Goal: Use online tool/utility: Utilize a website feature to perform a specific function

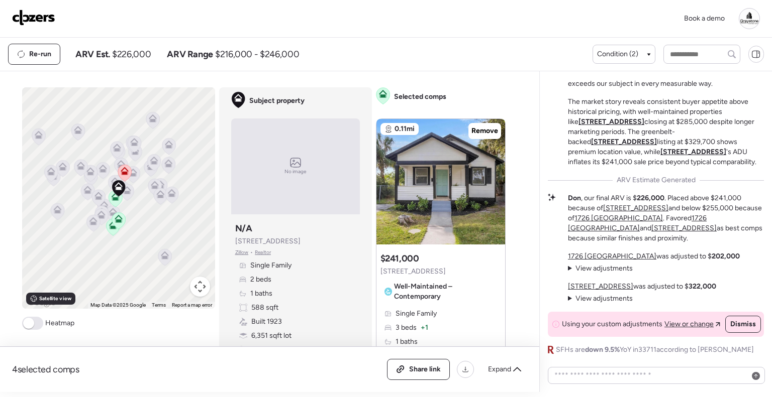
scroll to position [-71, 0]
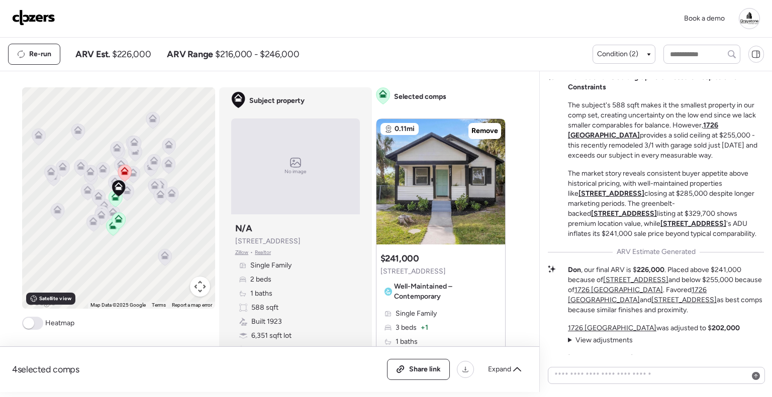
click at [25, 22] on img at bounding box center [33, 18] width 43 height 16
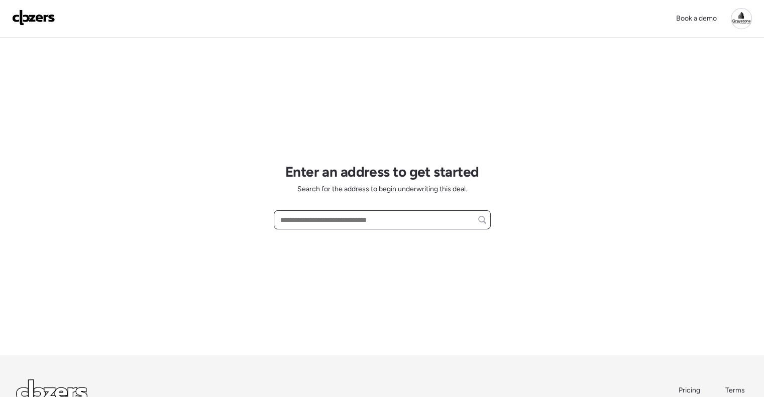
click at [407, 220] on input "text" at bounding box center [382, 220] width 208 height 14
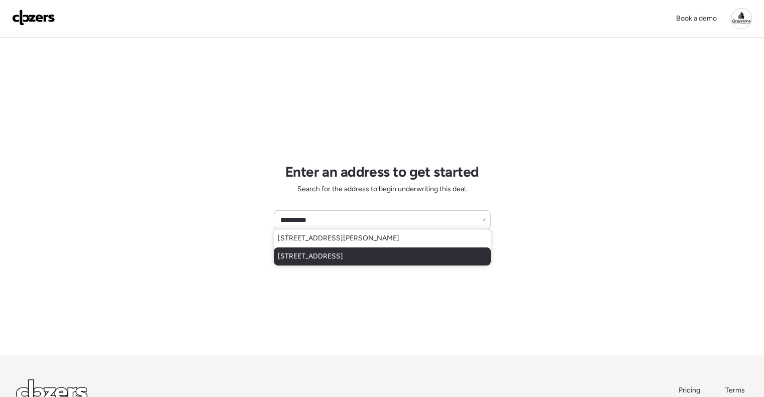
click at [371, 251] on div "[STREET_ADDRESS]" at bounding box center [382, 257] width 217 height 18
type input "**********"
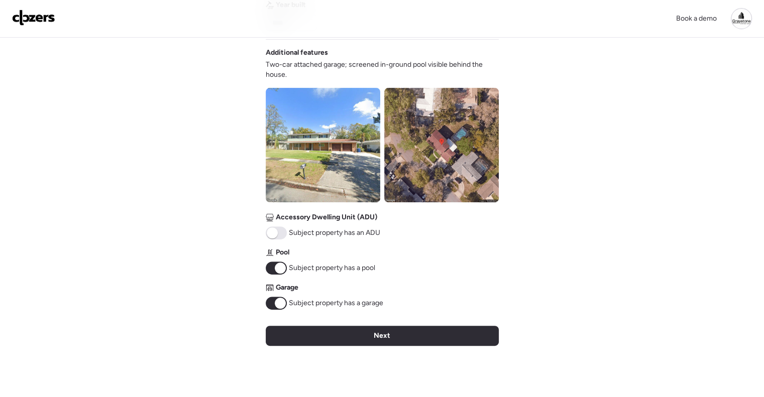
scroll to position [402, 0]
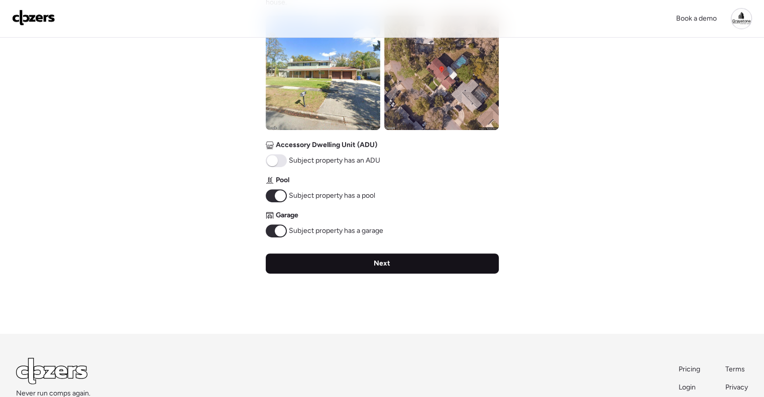
click at [375, 265] on span "Next" at bounding box center [382, 264] width 17 height 10
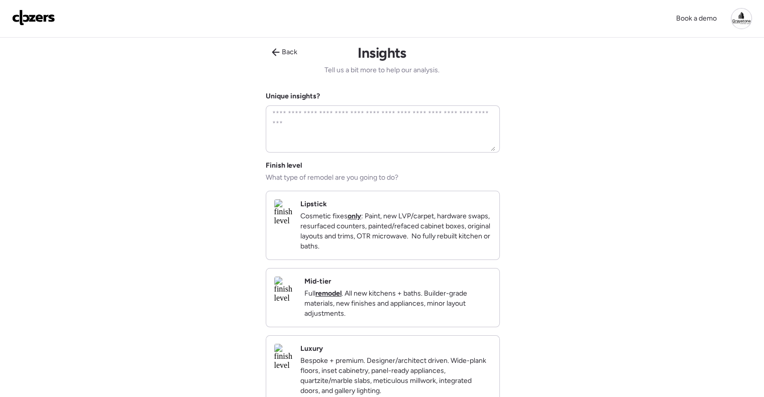
scroll to position [0, 0]
click at [414, 350] on div "Luxury Bespoke + premium. Designer/architect driven. Wide-plank floors, inset c…" at bounding box center [382, 372] width 233 height 68
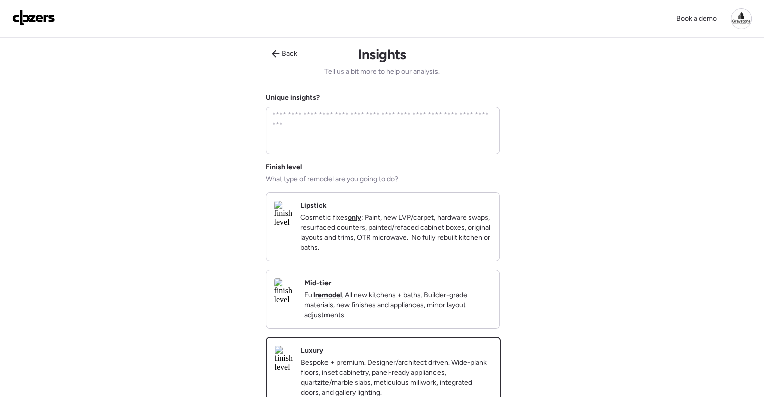
click at [422, 306] on p "Full remodel . All new kitchens + baths. Builder-grade materials, new finishes …" at bounding box center [397, 305] width 187 height 30
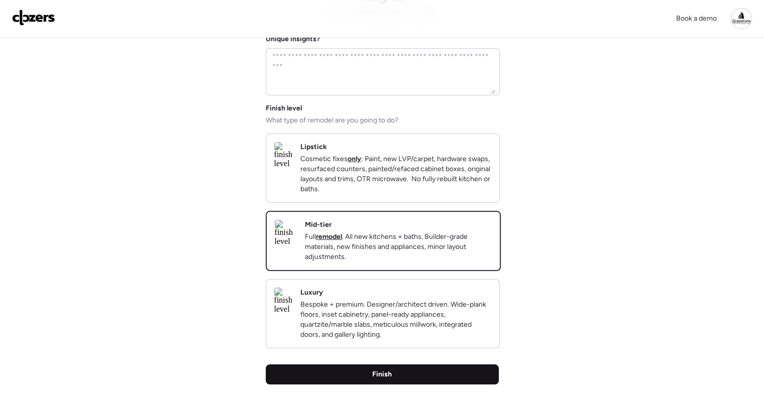
scroll to position [201, 0]
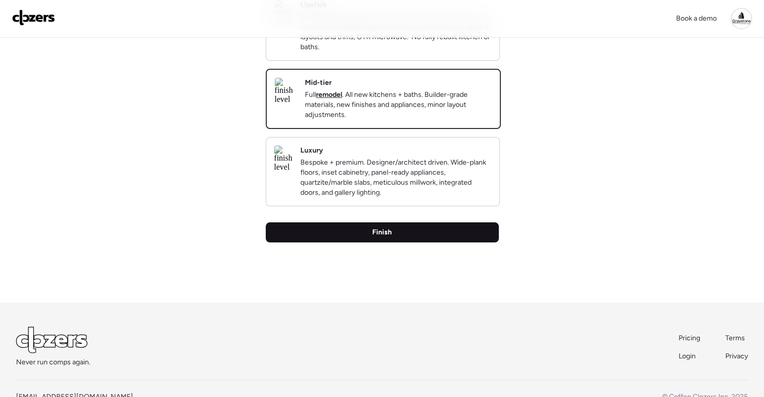
click at [414, 243] on div "Finish" at bounding box center [382, 233] width 233 height 20
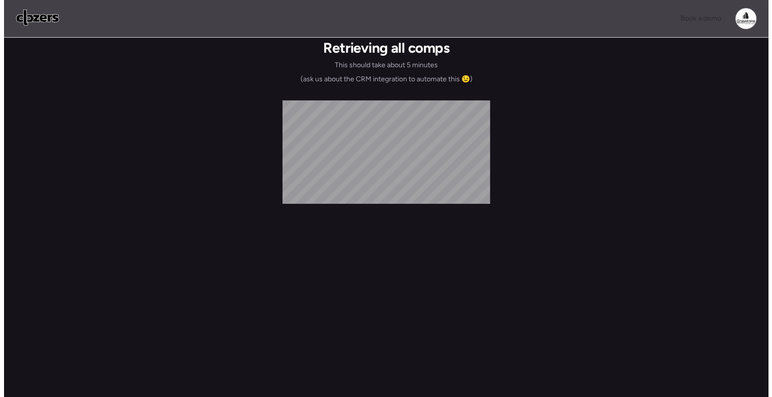
scroll to position [0, 0]
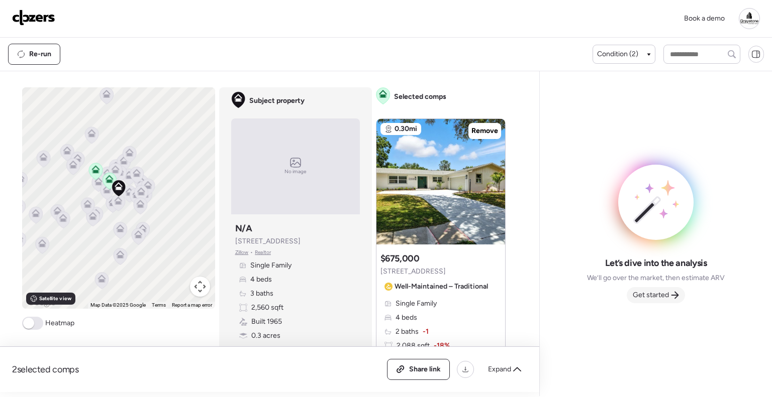
click at [651, 300] on div "Get started" at bounding box center [655, 295] width 58 height 16
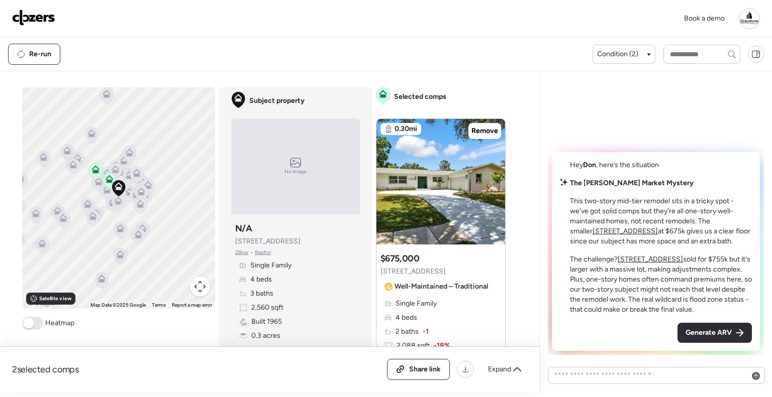
click at [716, 344] on div "Hey Don , here’s the situation The Meadows Market Mystery This two-story mid-ti…" at bounding box center [656, 251] width 208 height 199
click at [718, 340] on div "Generate ARV" at bounding box center [714, 333] width 74 height 20
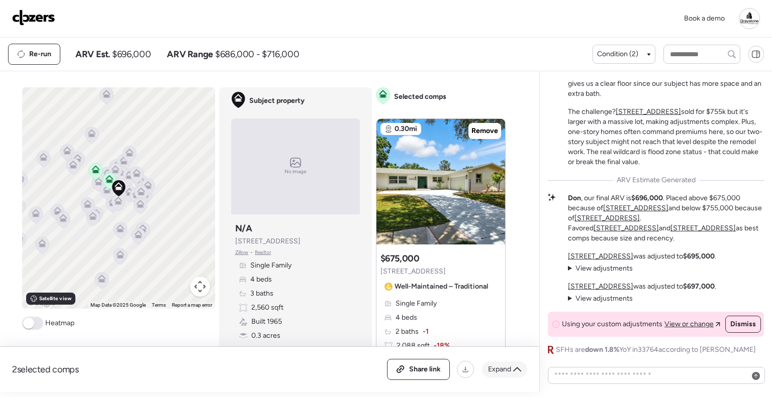
click at [498, 367] on span "Expand" at bounding box center [499, 370] width 23 height 10
